Goal: Information Seeking & Learning: Learn about a topic

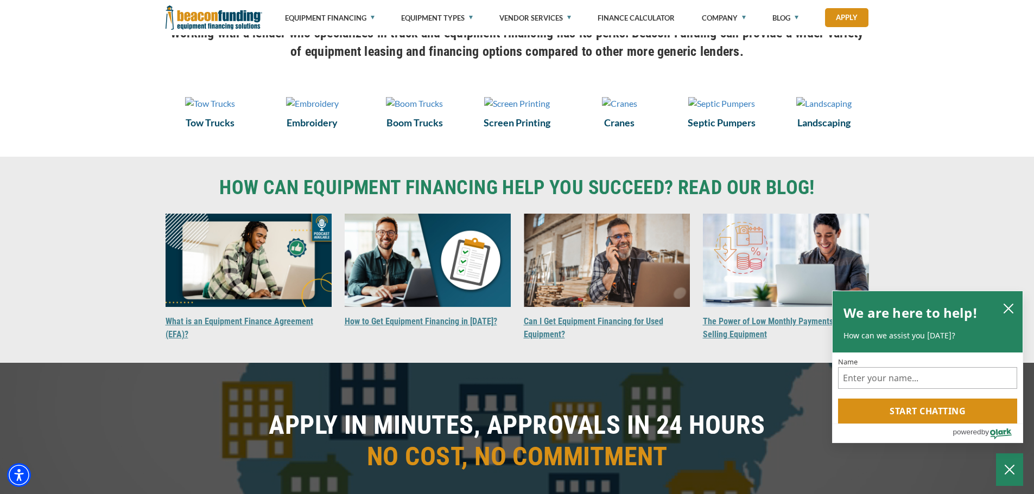
scroll to position [434, 0]
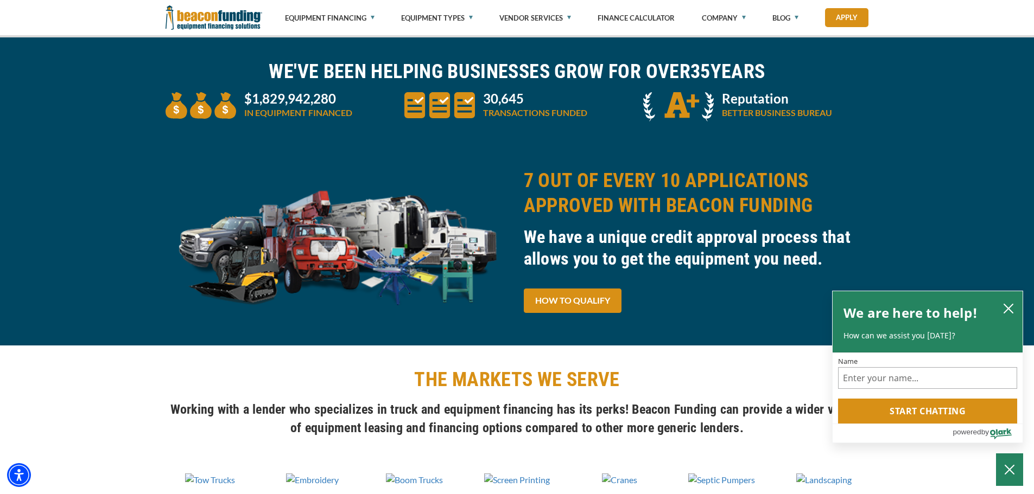
click at [563, 216] on h2 "7 OUT OF EVERY 10 APPLICATIONS APPROVED WITH BEACON FUNDING" at bounding box center [696, 193] width 345 height 50
click at [413, 242] on img at bounding box center [338, 244] width 345 height 153
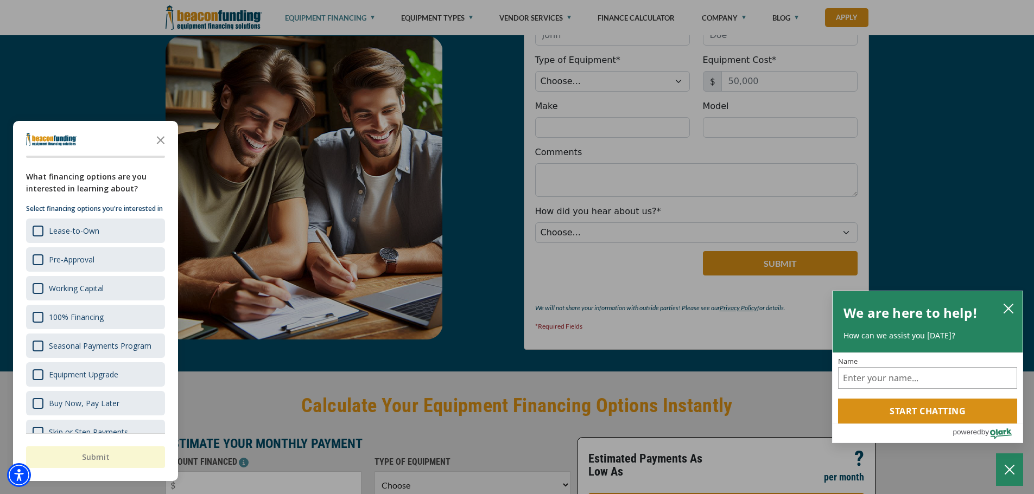
scroll to position [2117, 0]
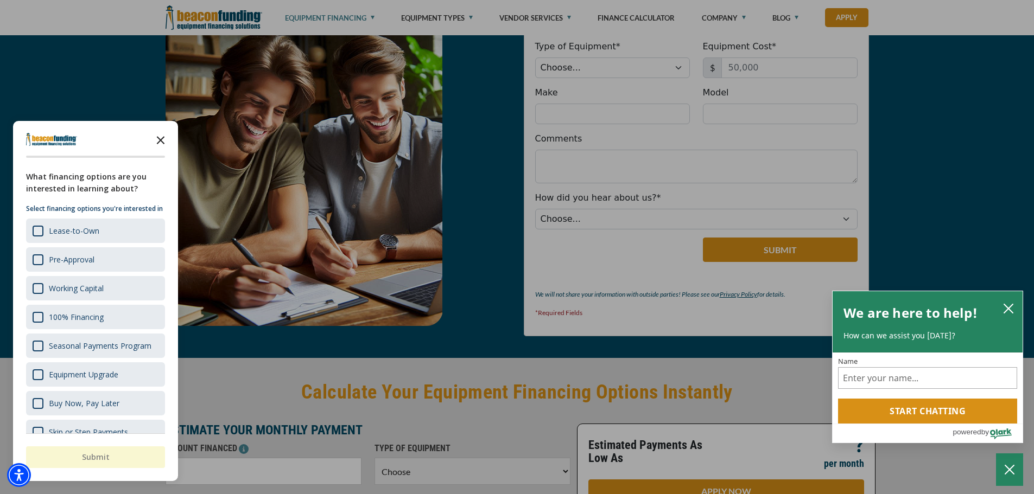
click at [157, 137] on polygon "Close the survey" at bounding box center [161, 140] width 8 height 8
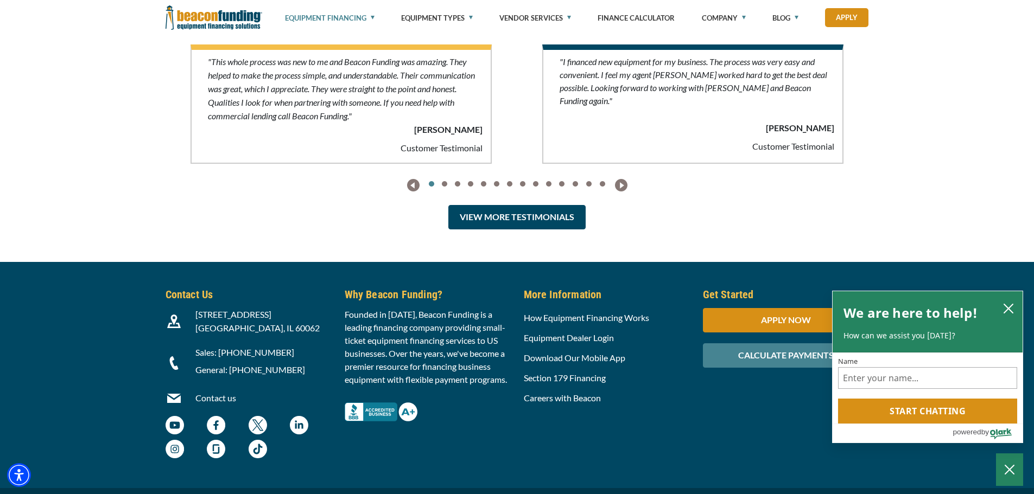
scroll to position [3275, 0]
